Goal: Task Accomplishment & Management: Manage account settings

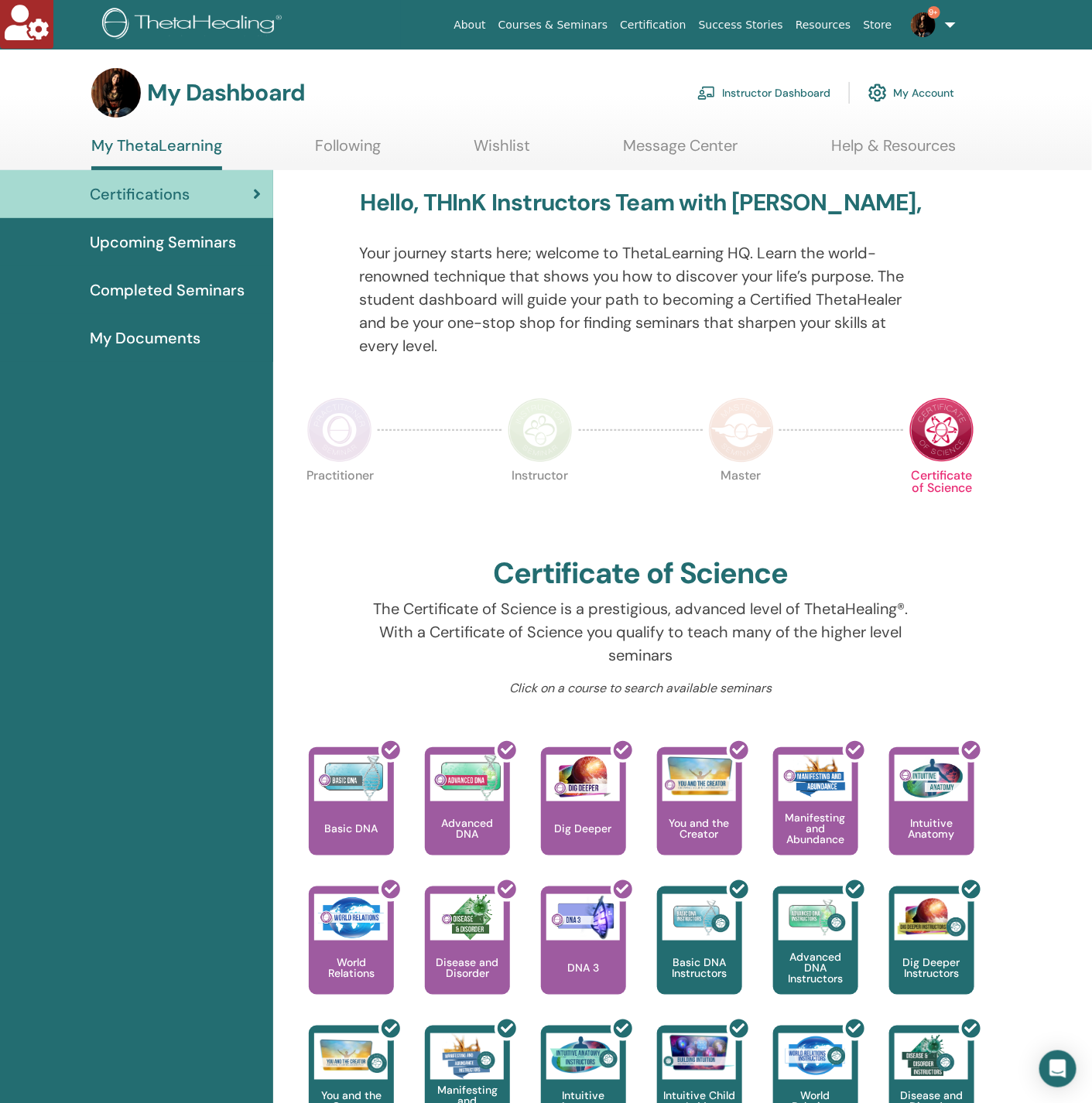
click at [920, 86] on link "My Account" at bounding box center [911, 92] width 85 height 34
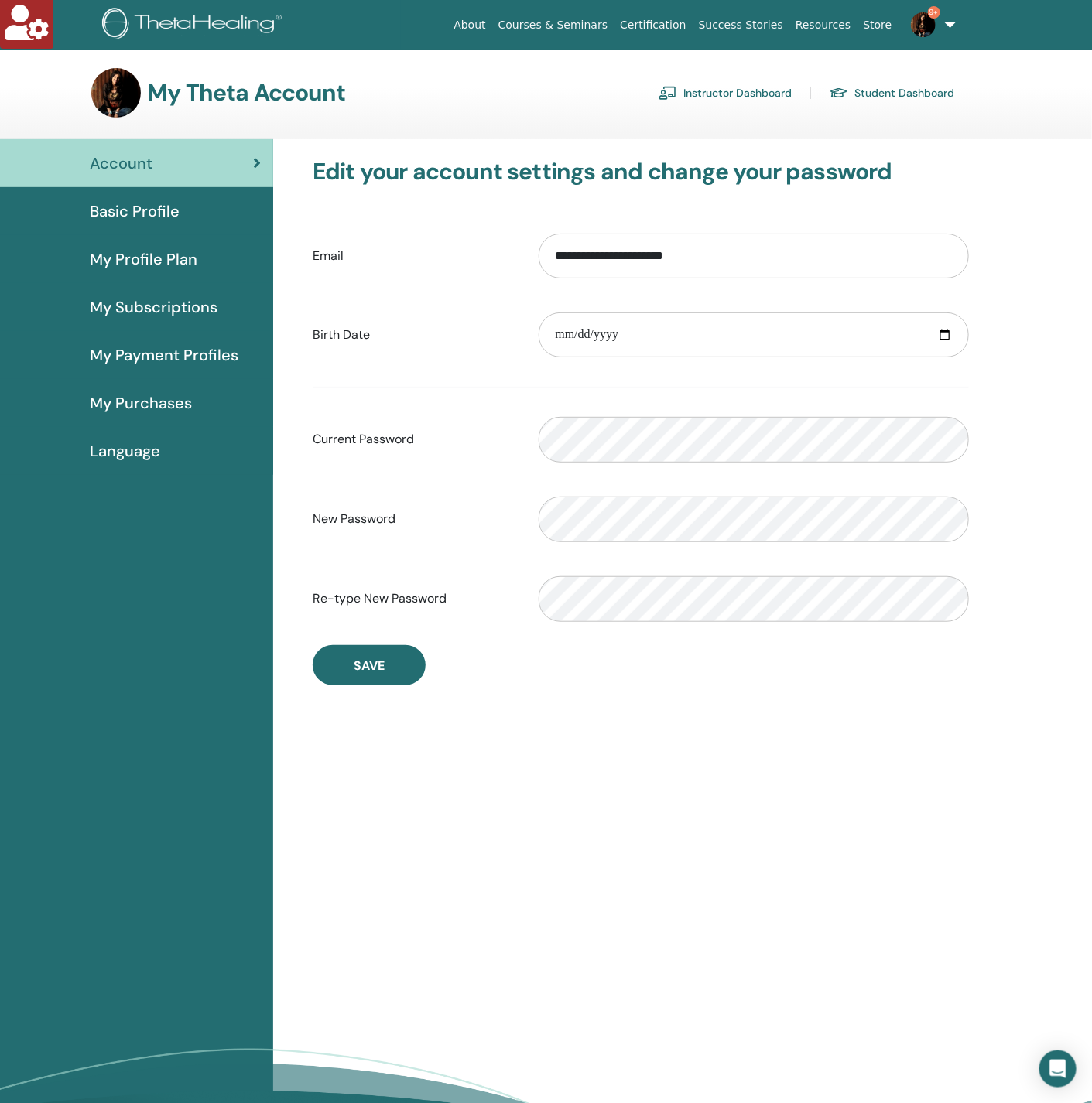
click at [757, 85] on link "Instructor Dashboard" at bounding box center [725, 92] width 133 height 25
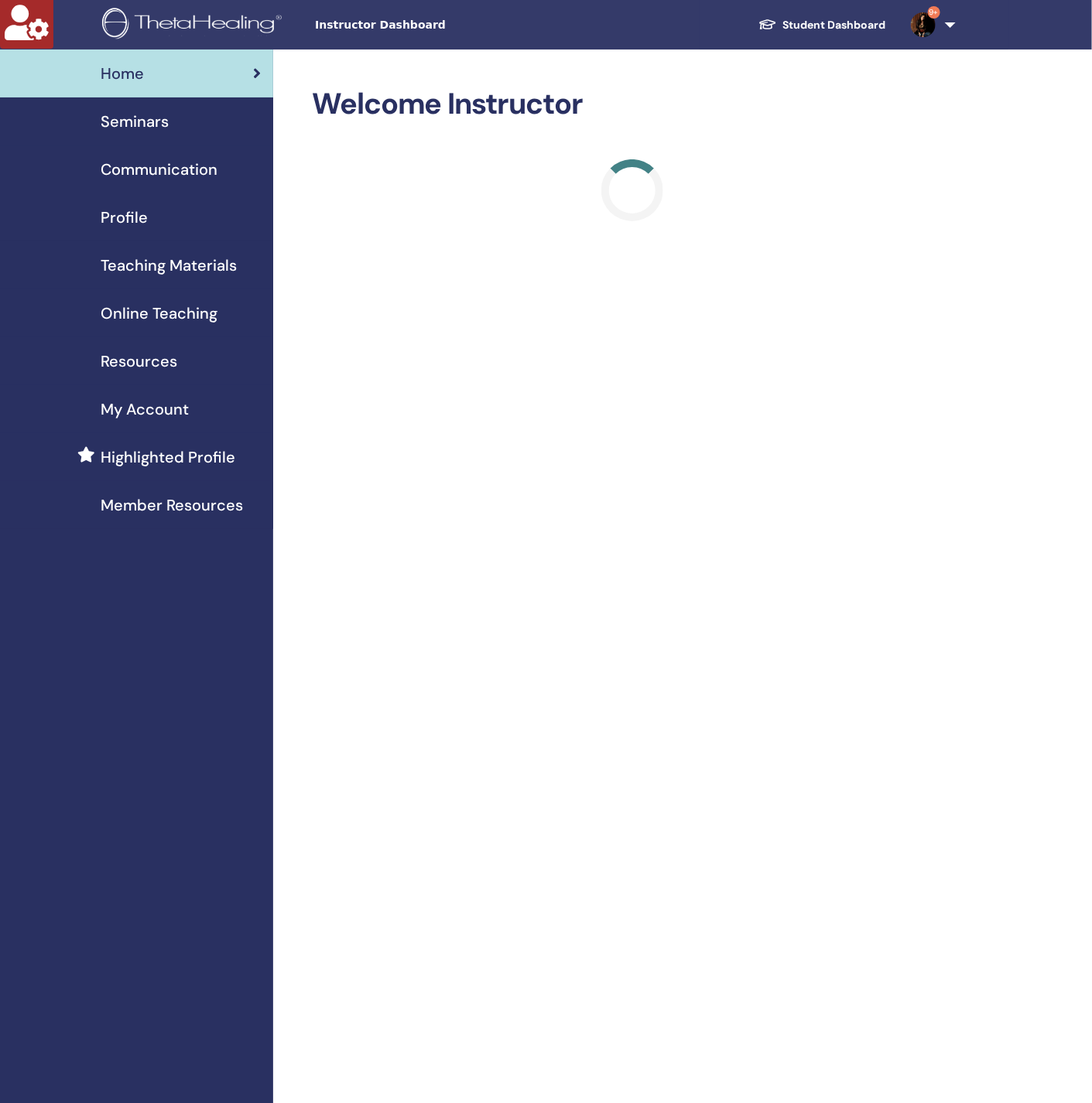
click at [161, 132] on span "Seminars" at bounding box center [135, 121] width 68 height 23
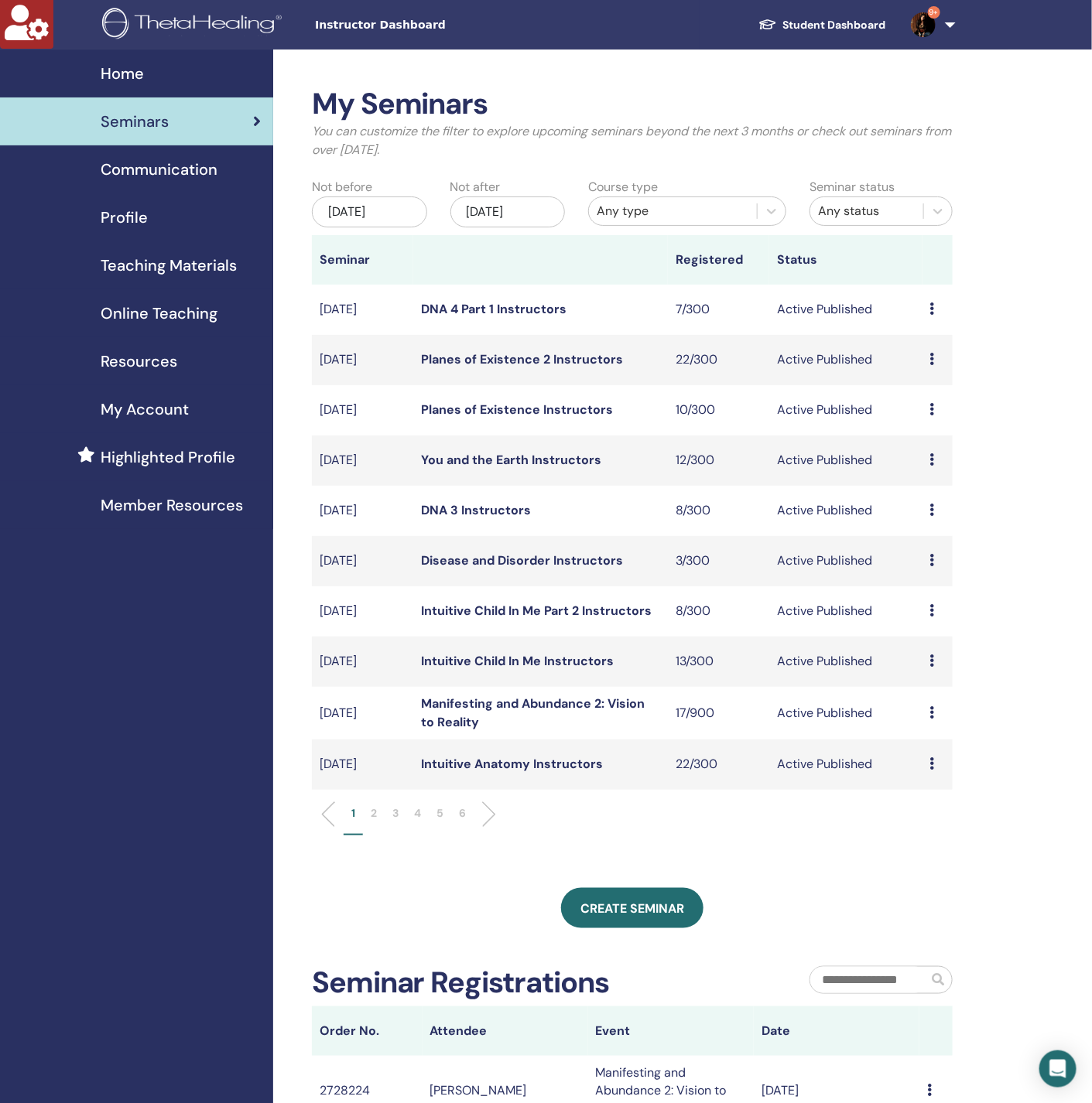
click at [506, 206] on div "[DATE]" at bounding box center [508, 212] width 116 height 31
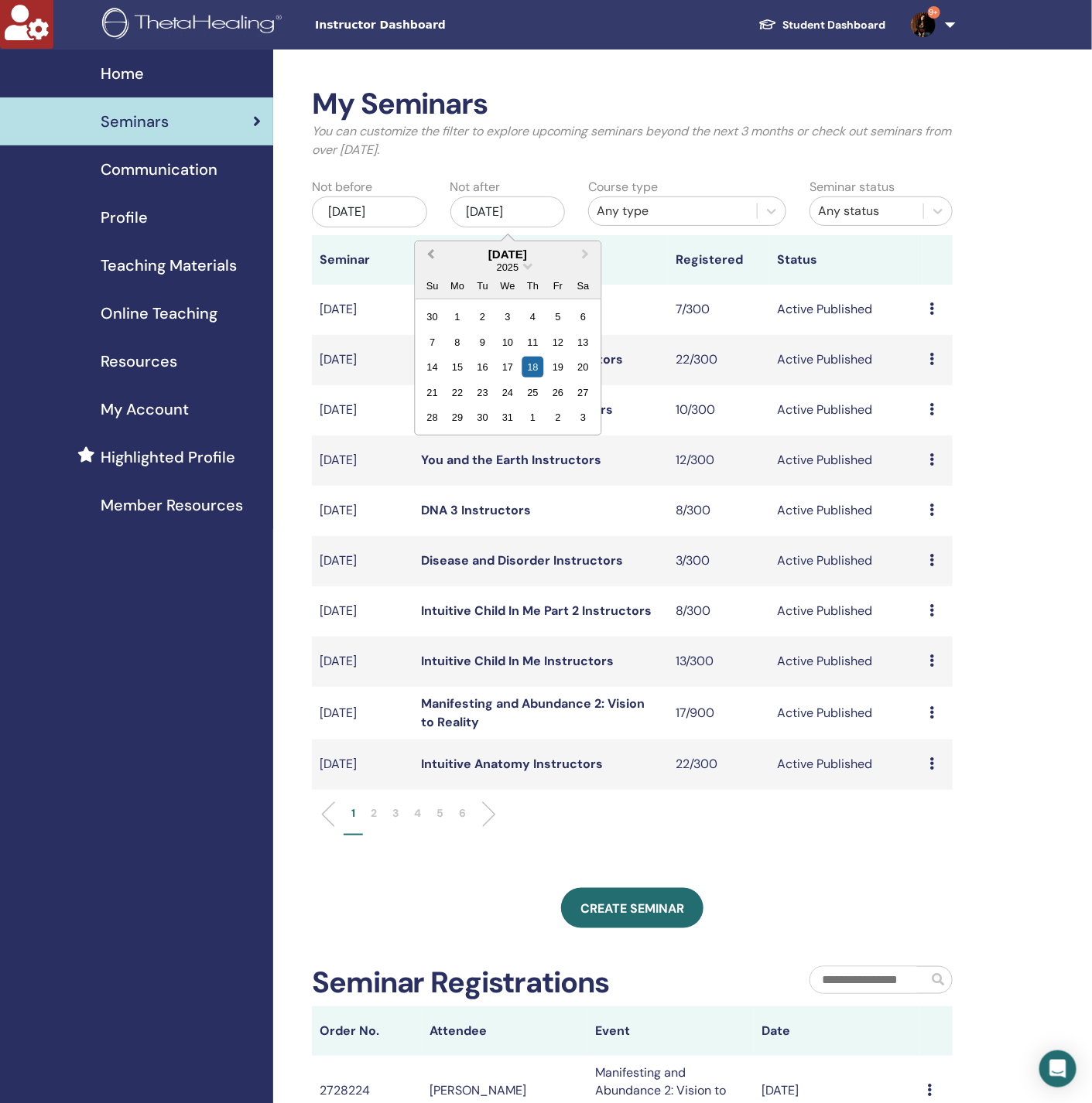
click at [423, 253] on button "Previous Month" at bounding box center [428, 255] width 25 height 25
click at [434, 307] on div "28" at bounding box center [432, 317] width 21 height 21
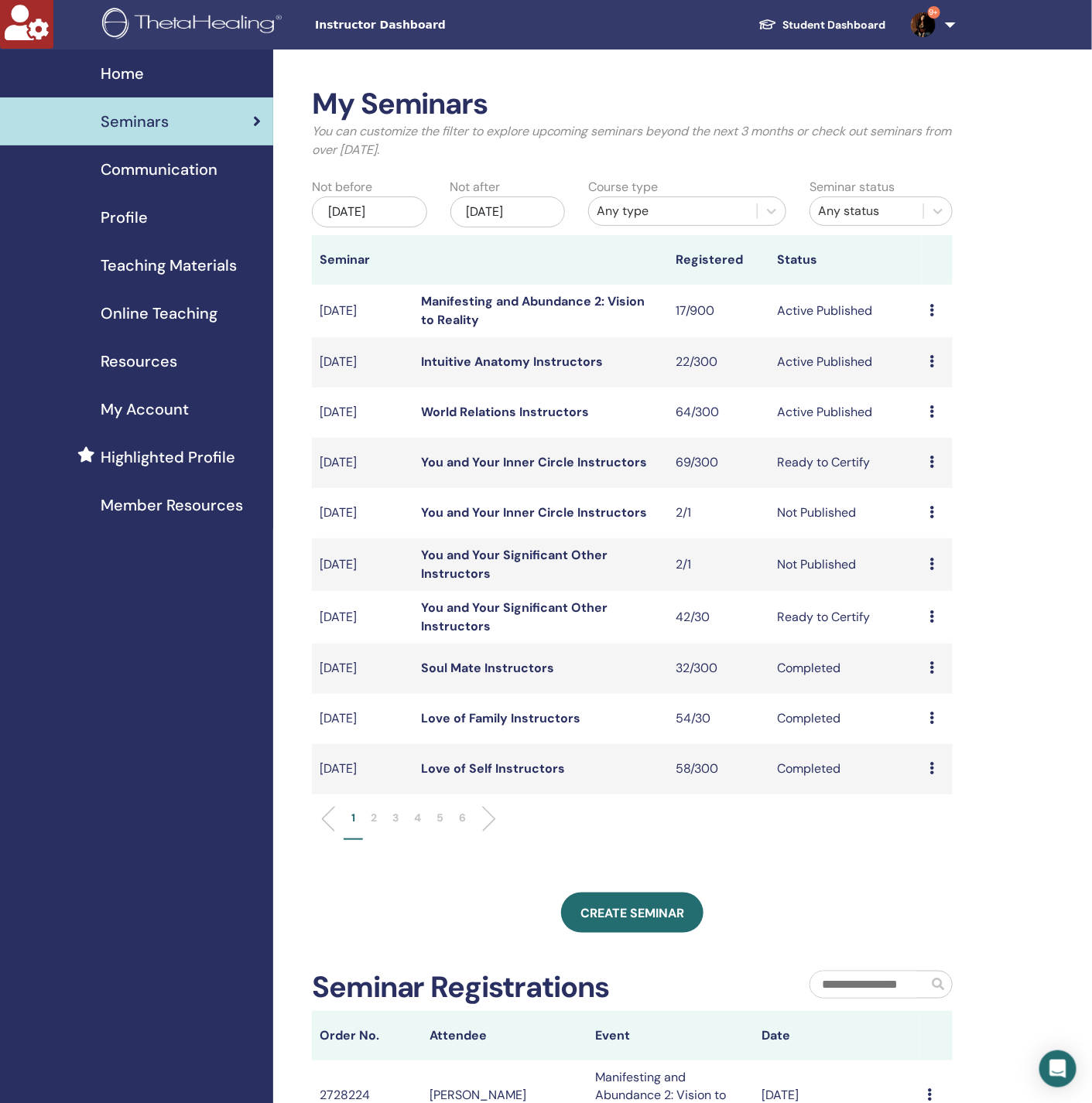
click at [513, 414] on link "World Relations Instructors" at bounding box center [505, 412] width 167 height 16
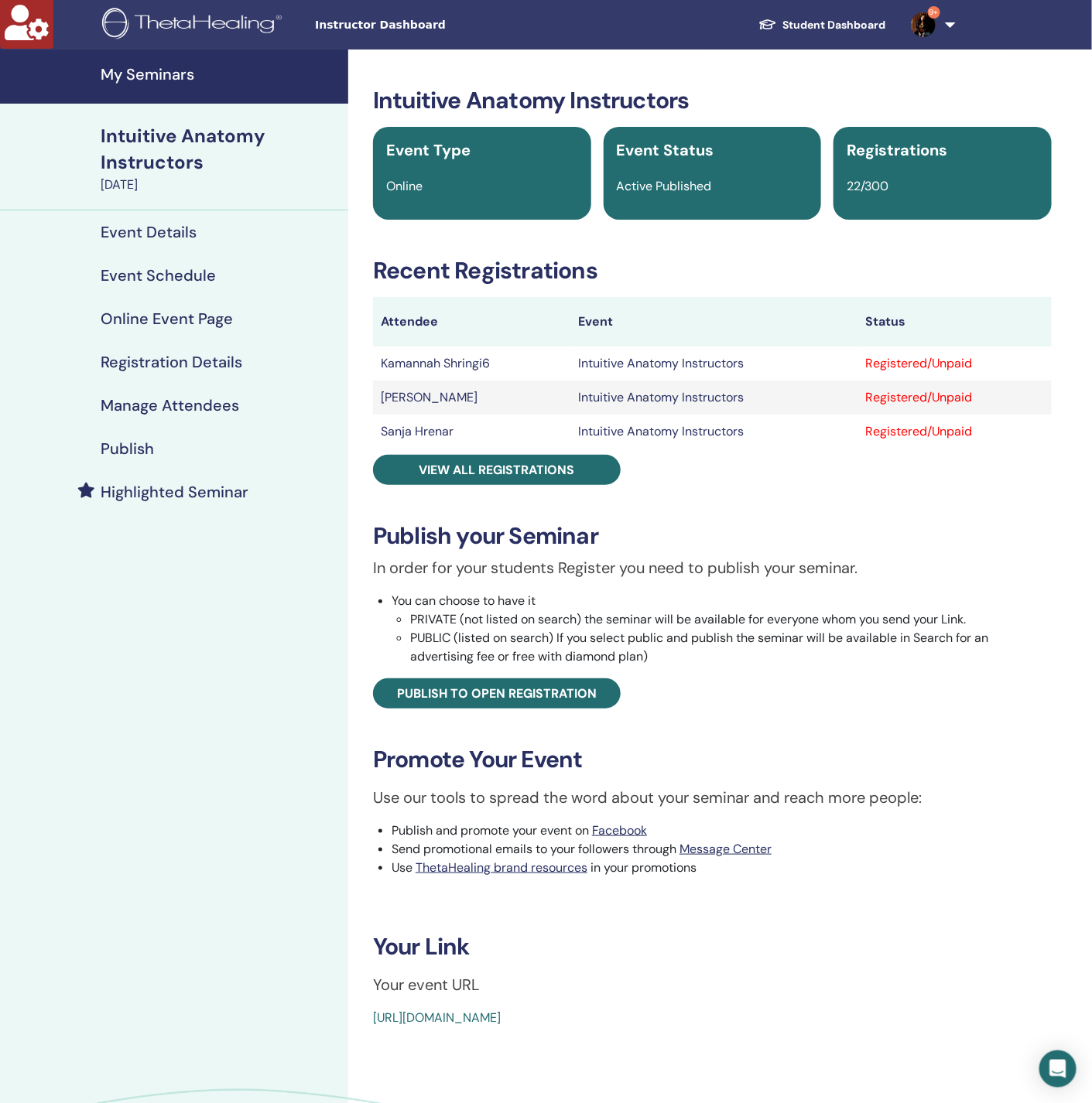
click at [205, 418] on link "Manage Attendees" at bounding box center [174, 406] width 348 height 43
click at [211, 393] on link "Manage Attendees" at bounding box center [174, 406] width 348 height 43
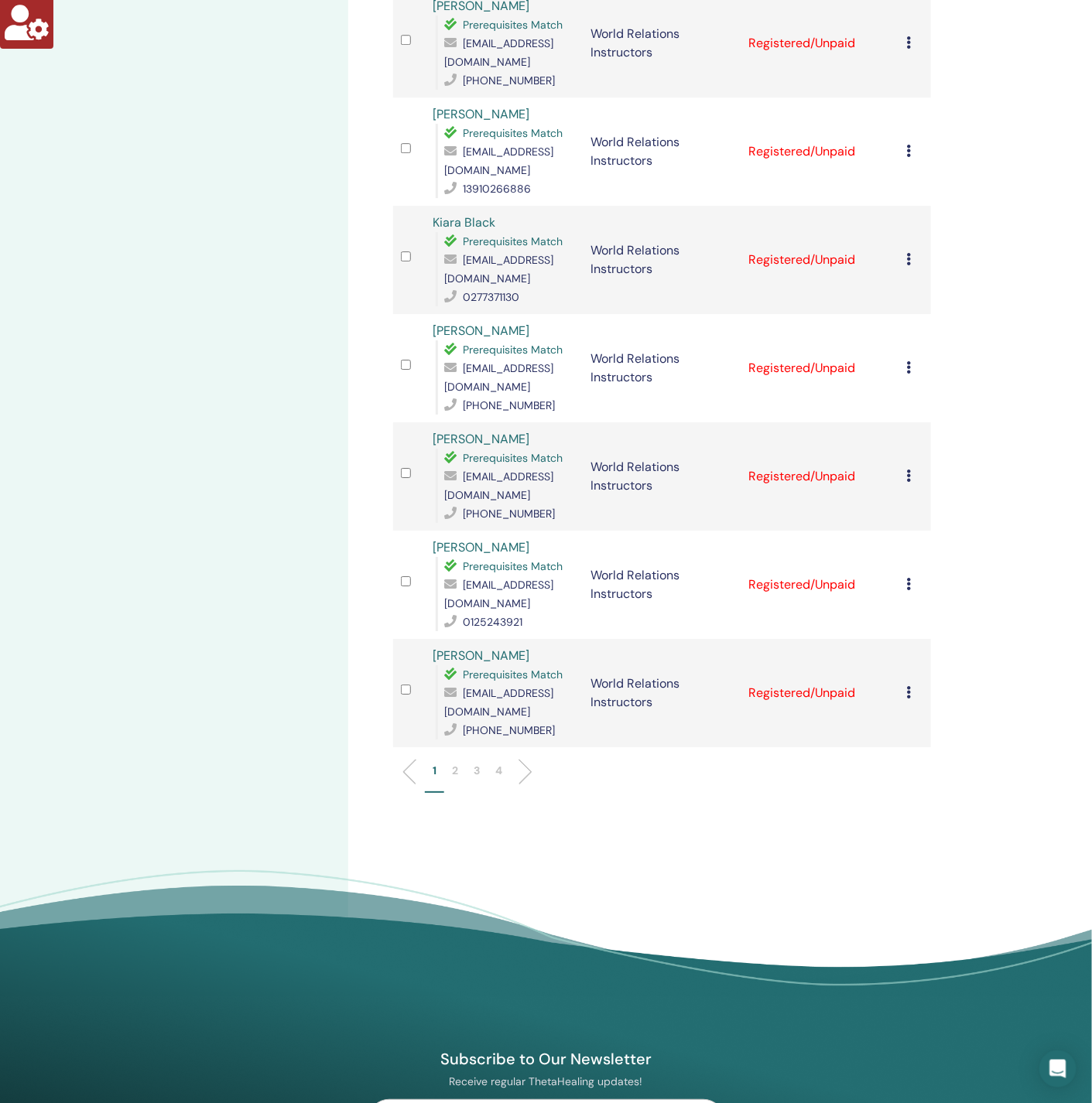
scroll to position [1679, 0]
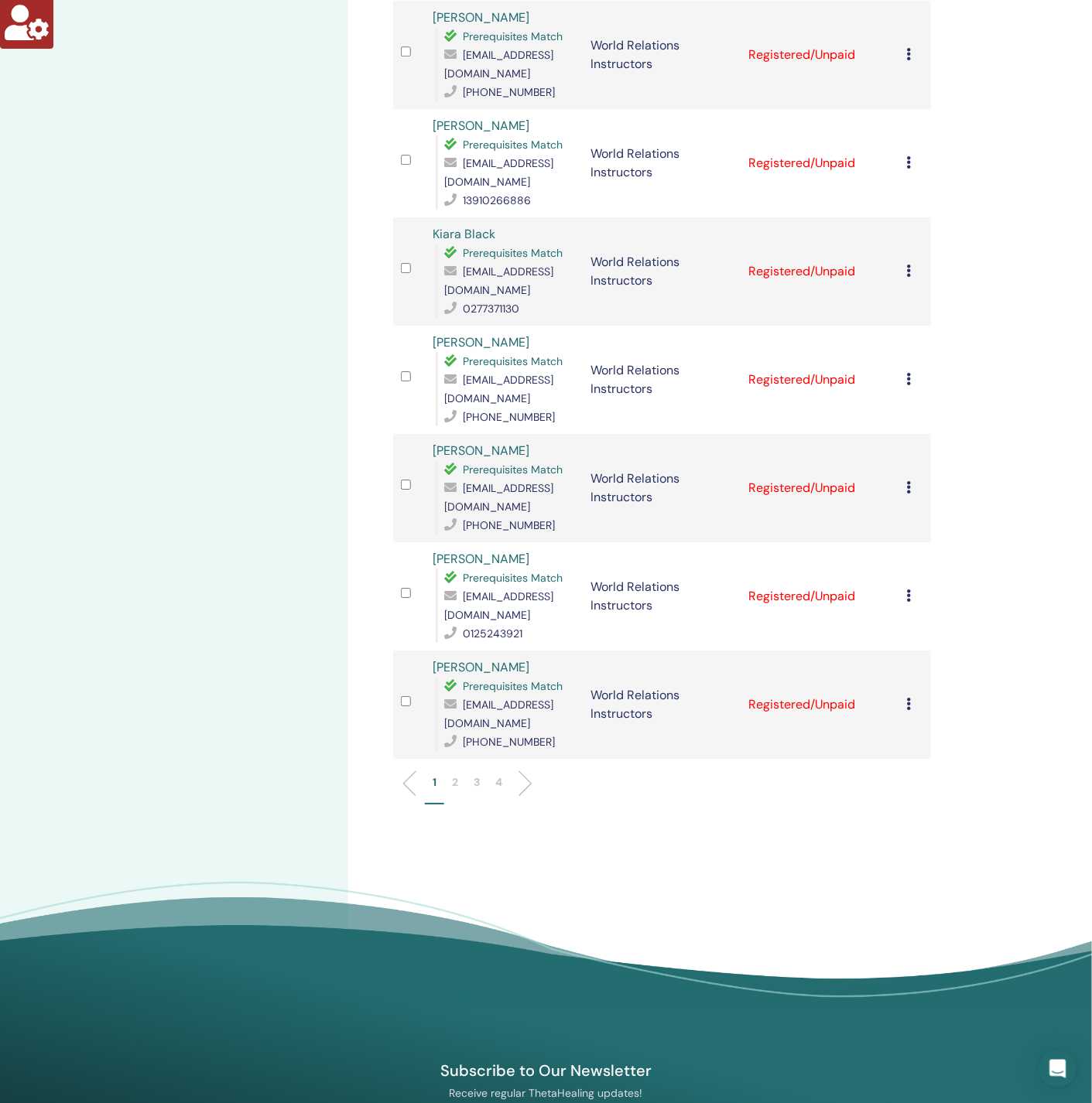
click at [451, 774] on p "2" at bounding box center [454, 782] width 6 height 16
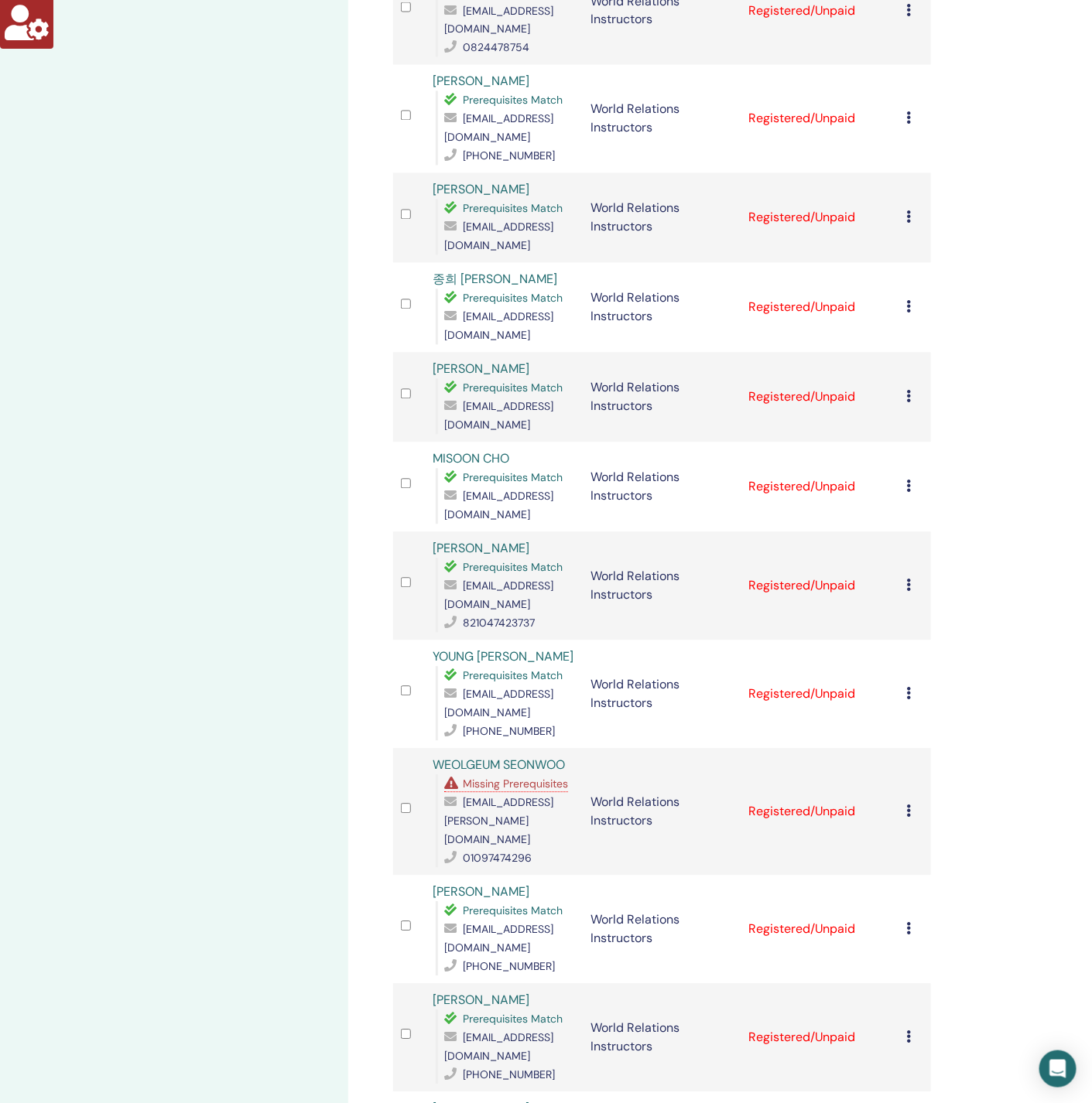
scroll to position [1099, 0]
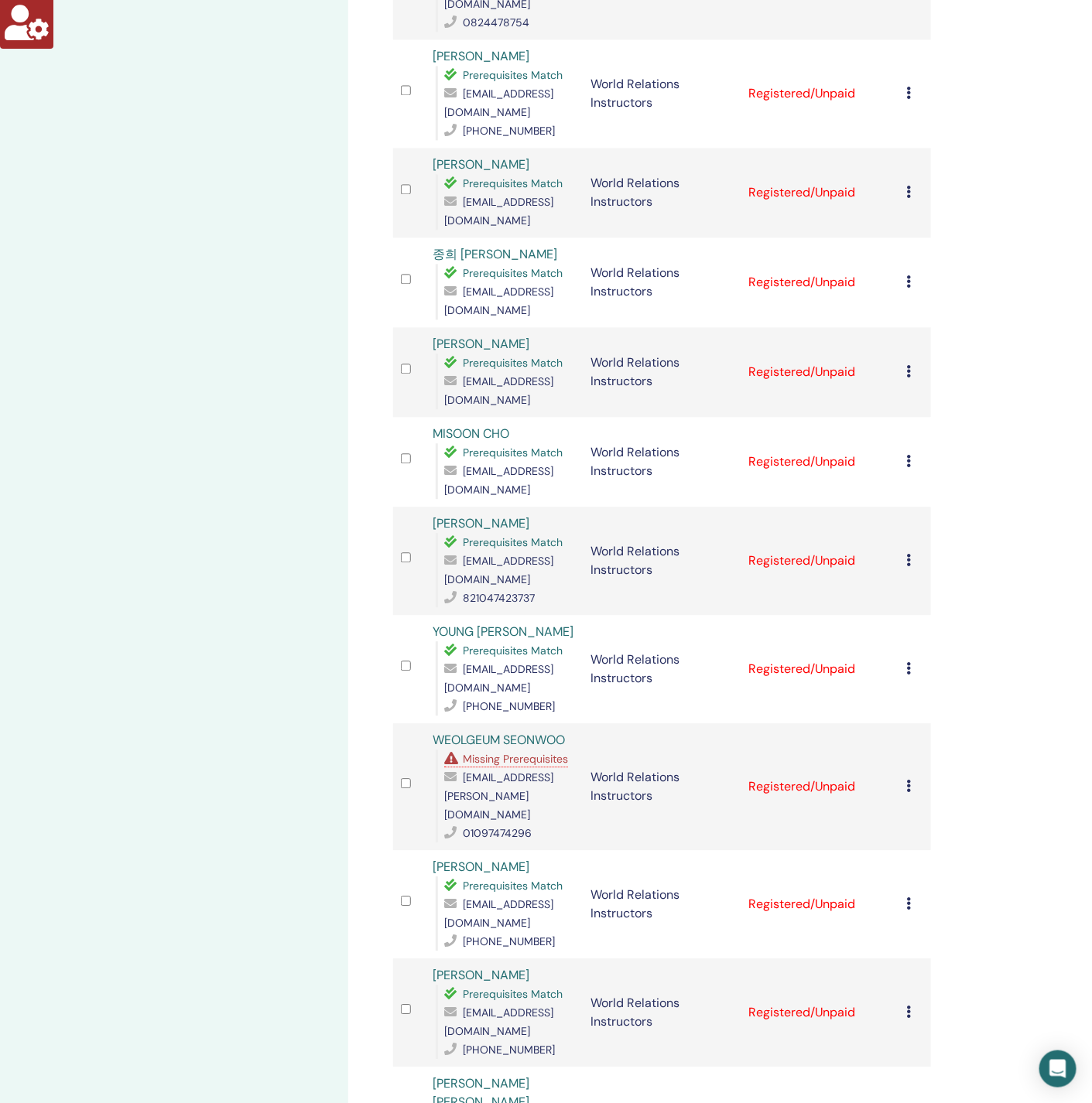
click at [518, 752] on span "Missing Prerequisites" at bounding box center [515, 759] width 105 height 14
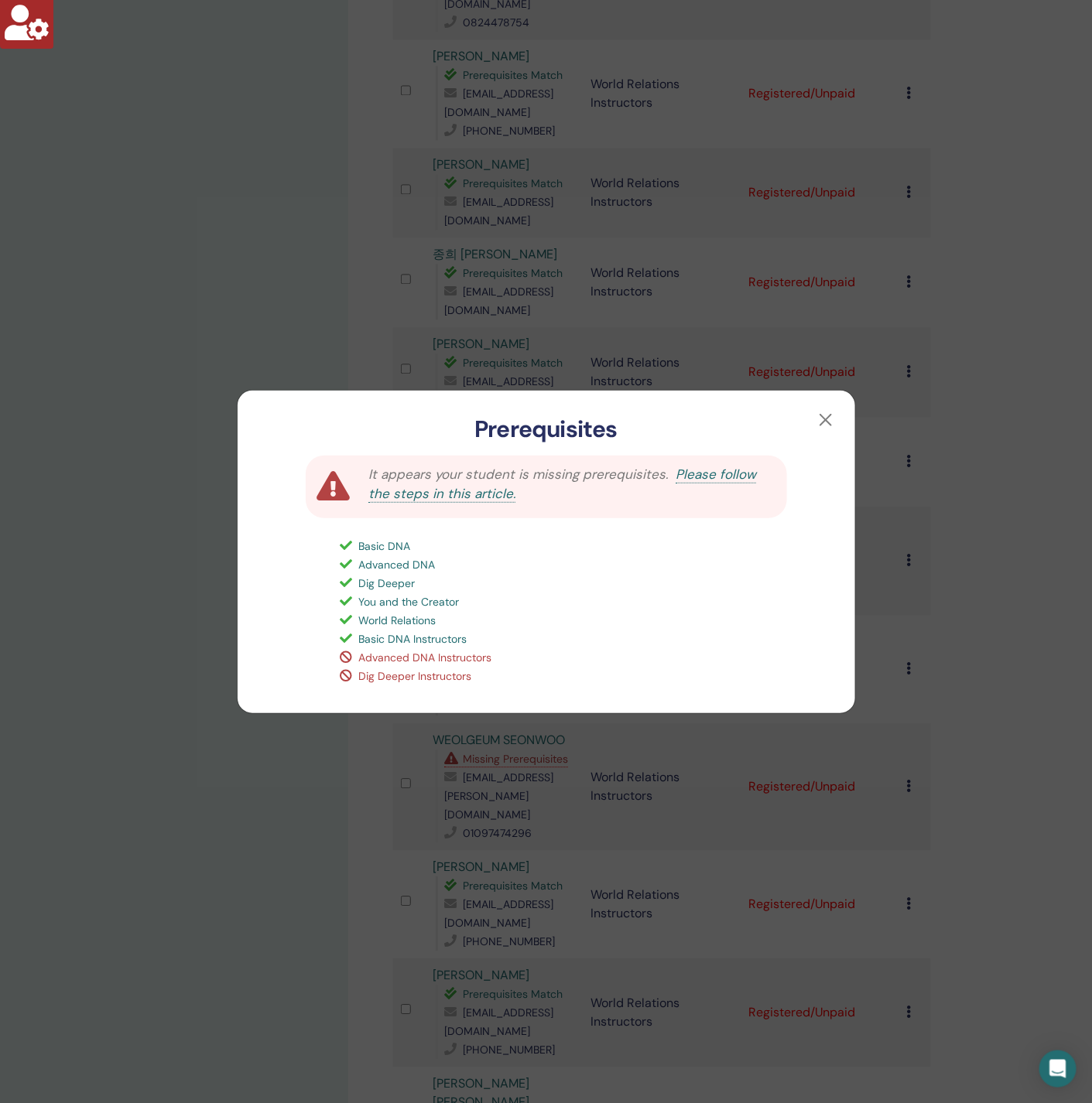
click at [286, 792] on div "Prerequisites It appears your student is missing prerequisites. Please follow t…" at bounding box center [546, 552] width 1092 height 1103
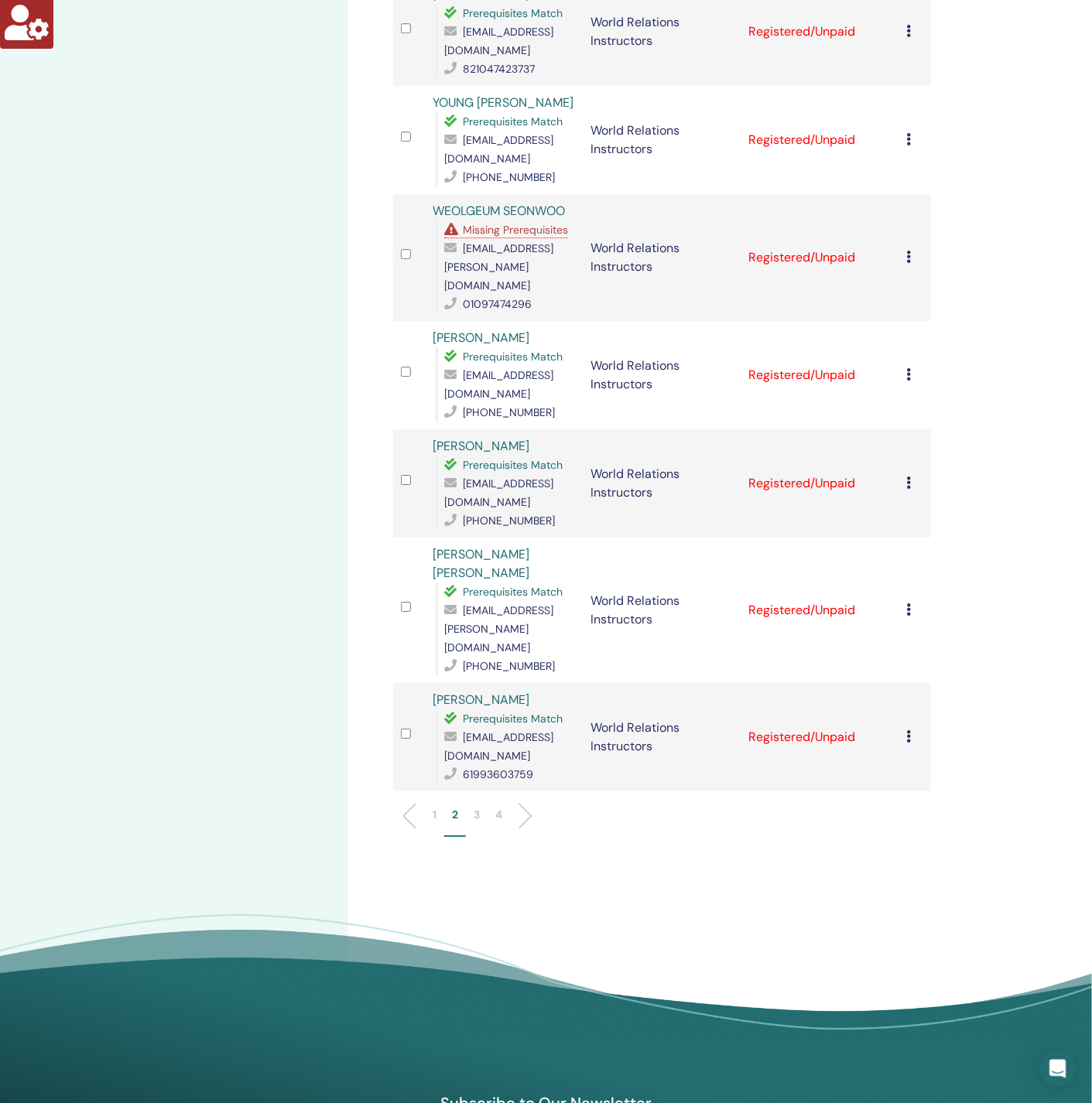
scroll to position [1790, 0]
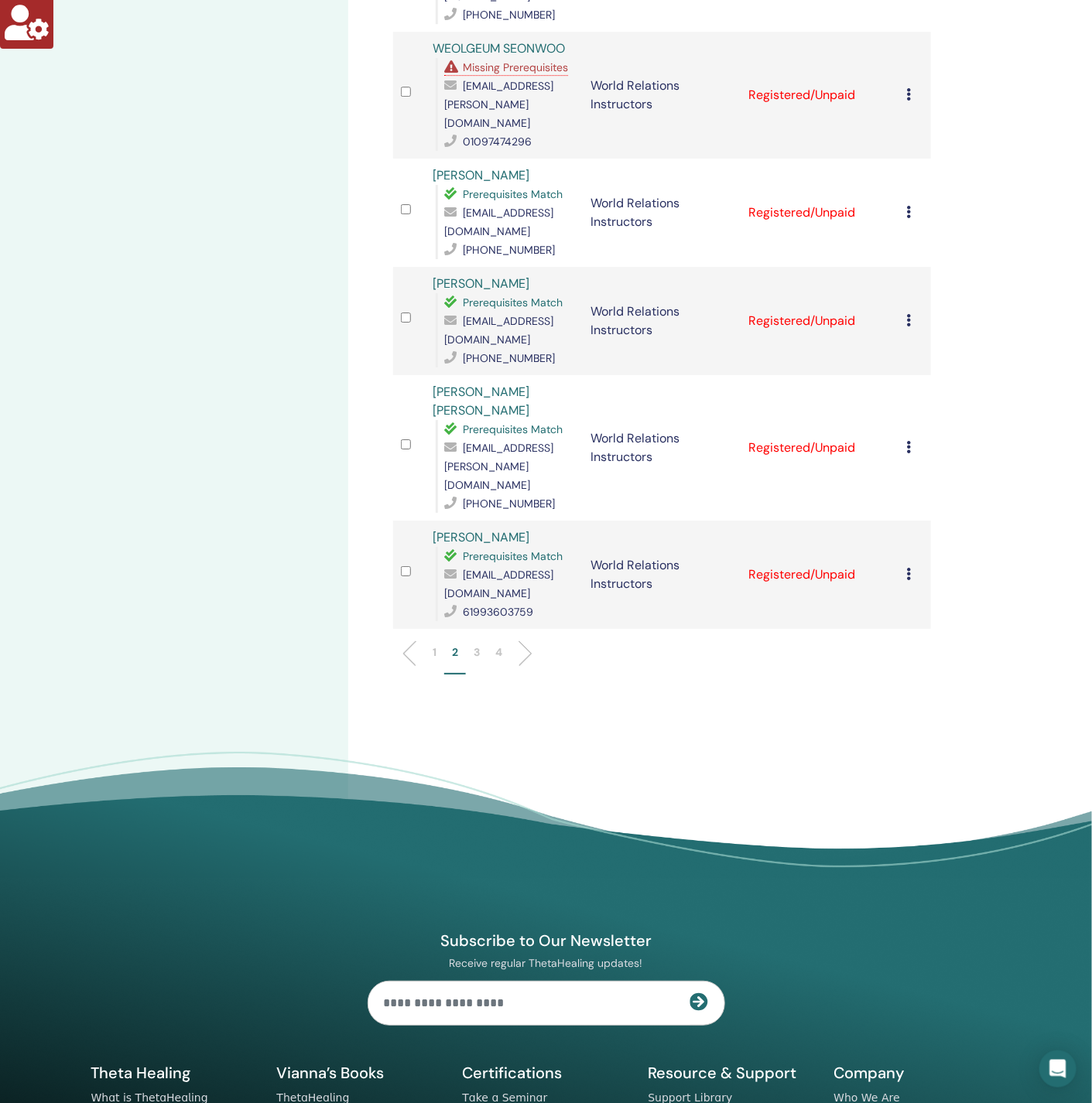
click at [474, 645] on p "3" at bounding box center [477, 652] width 6 height 16
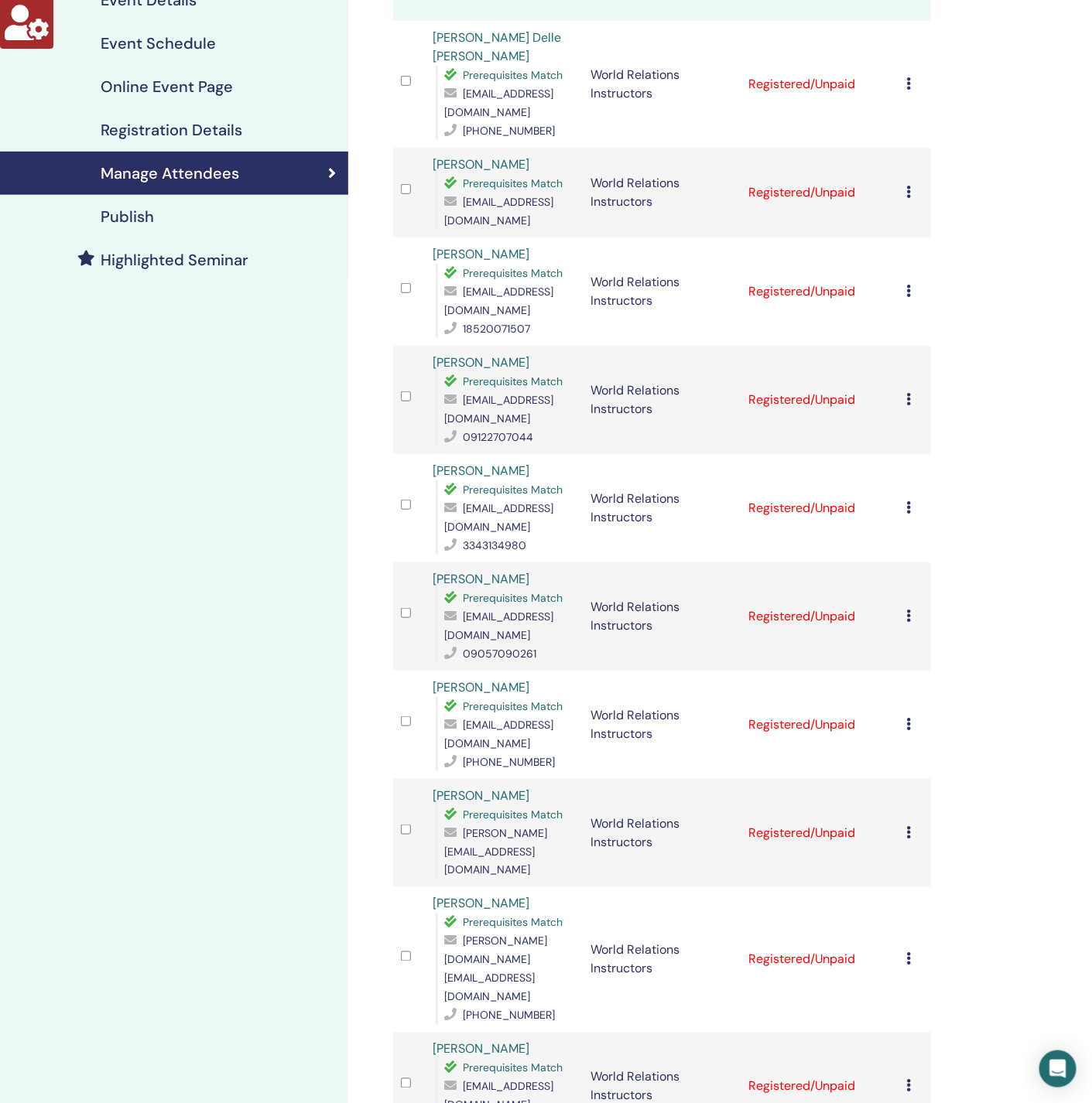
scroll to position [0, 0]
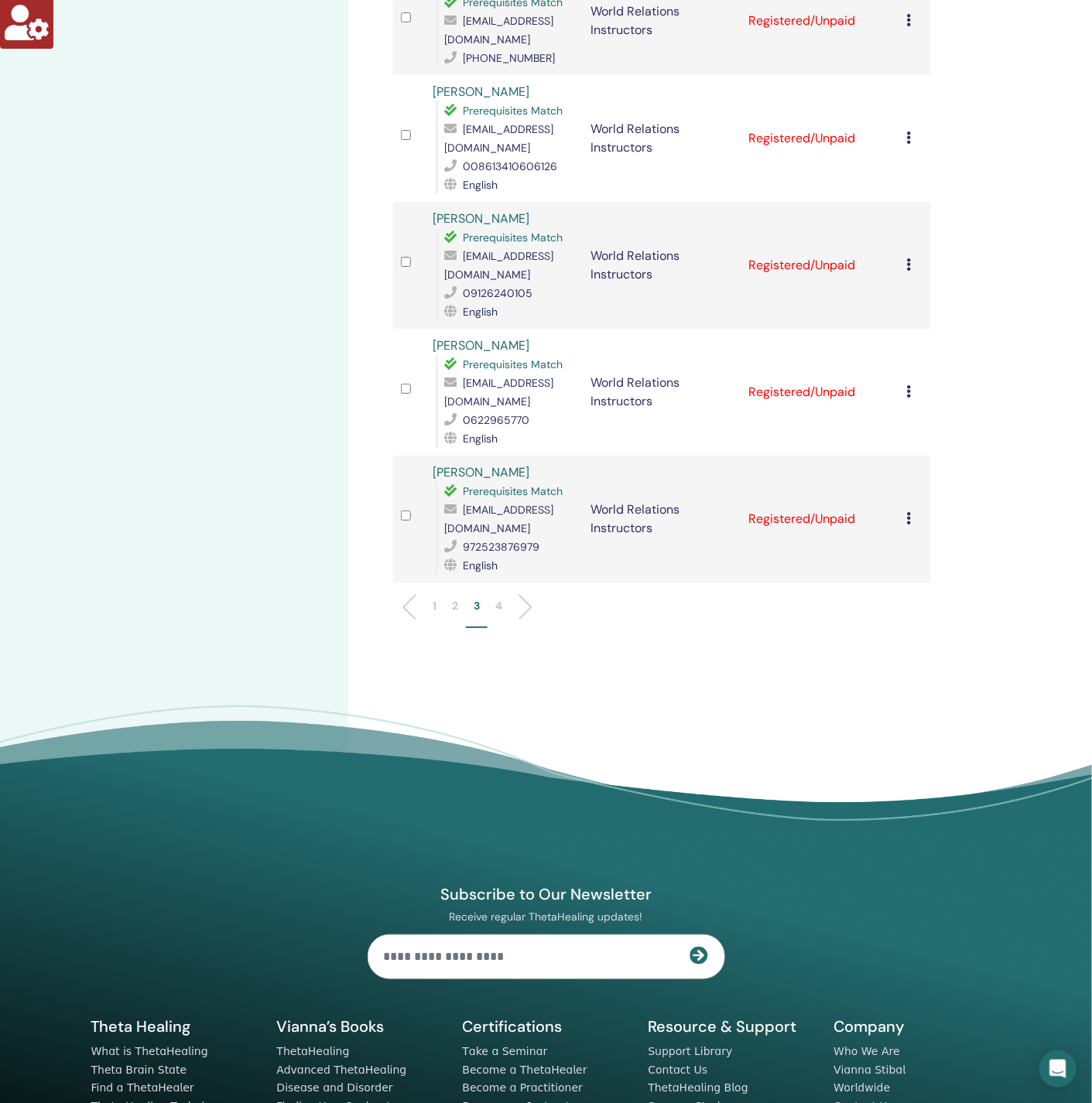
click at [493, 598] on li "4" at bounding box center [499, 613] width 22 height 30
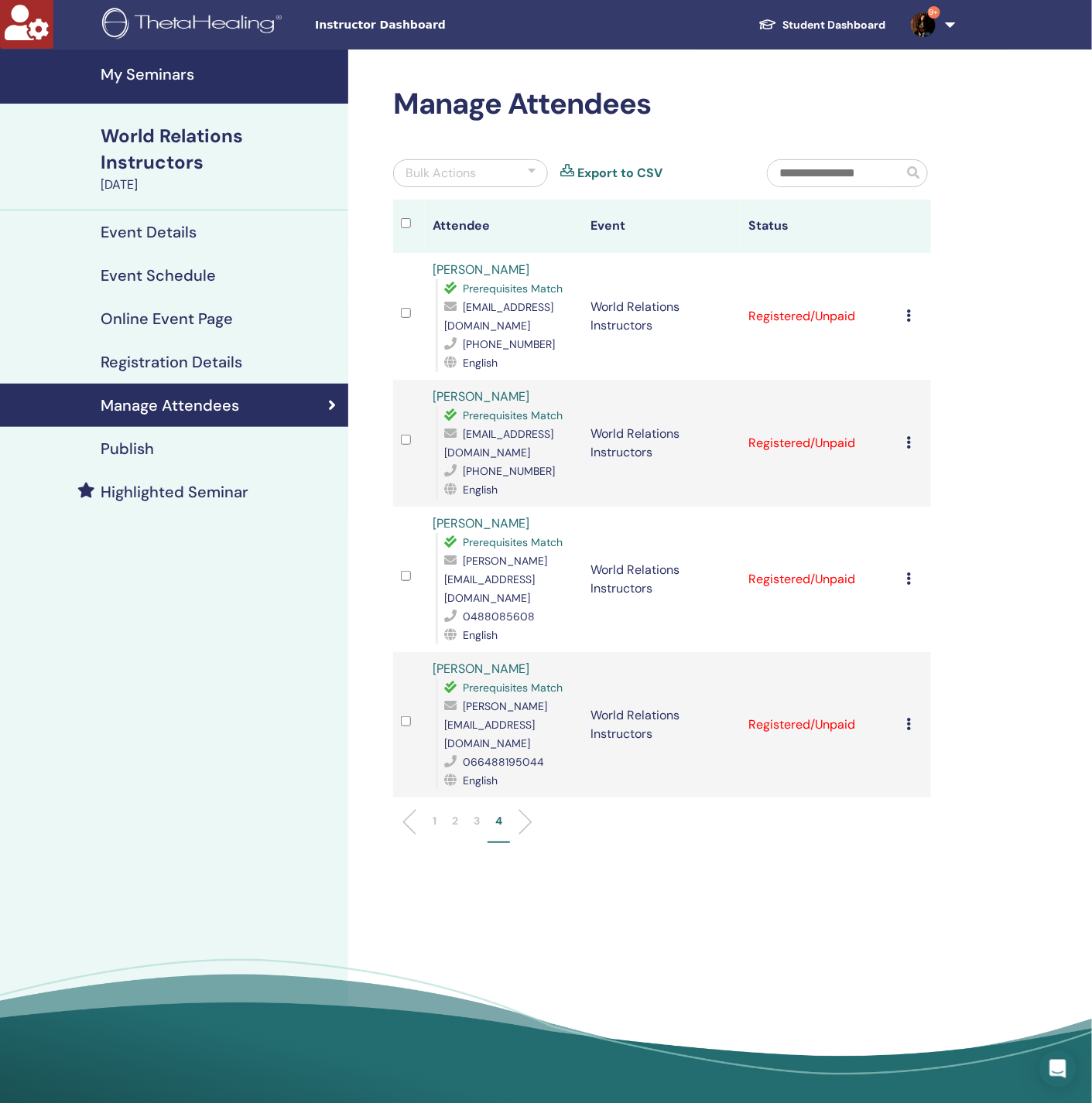
click at [691, 861] on div "Manage Attendees Bulk Actions Export to CSV Attendee Event Status [PERSON_NAME]…" at bounding box center [711, 581] width 728 height 1064
